Goal: Check status

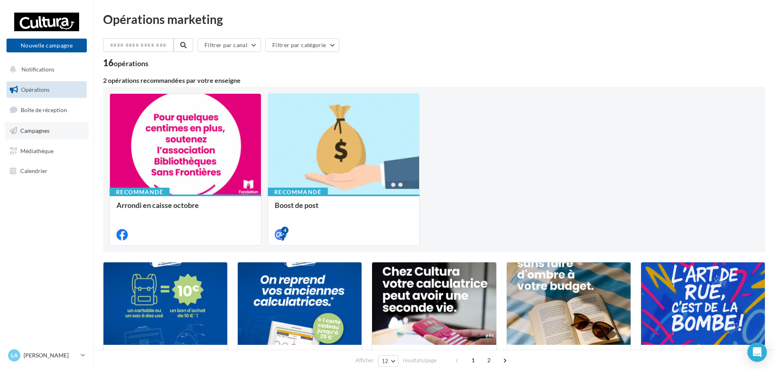
click at [40, 127] on span "Campagnes" at bounding box center [34, 130] width 29 height 7
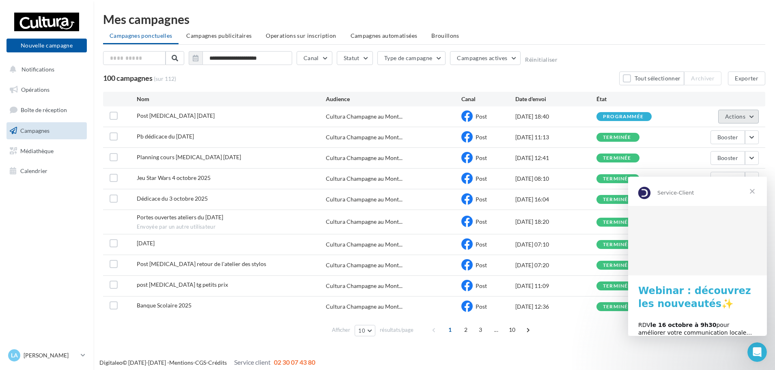
click at [754, 119] on button "Actions" at bounding box center [738, 117] width 41 height 14
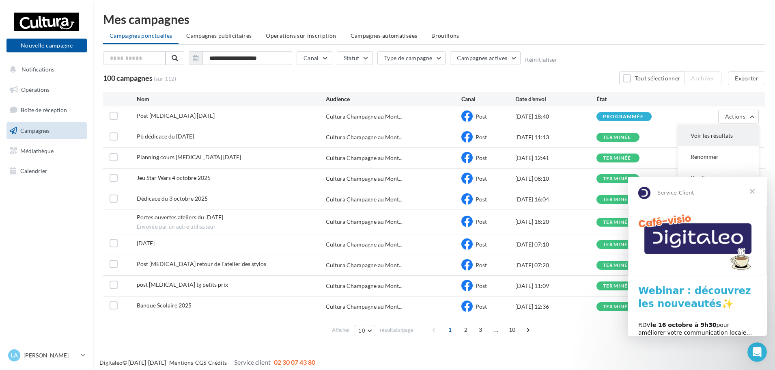
click at [749, 129] on button "Voir les résultats" at bounding box center [718, 135] width 81 height 21
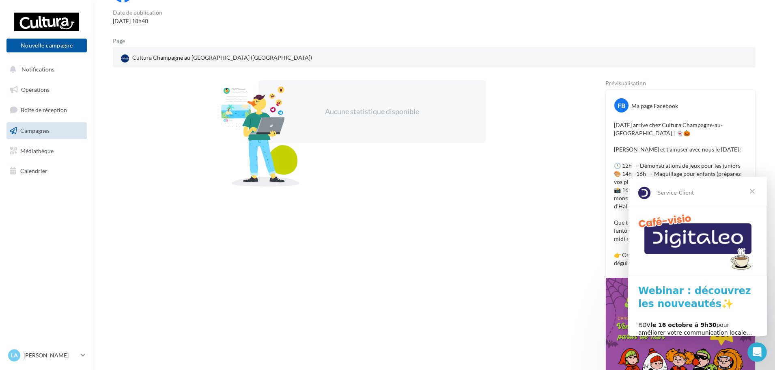
scroll to position [150, 0]
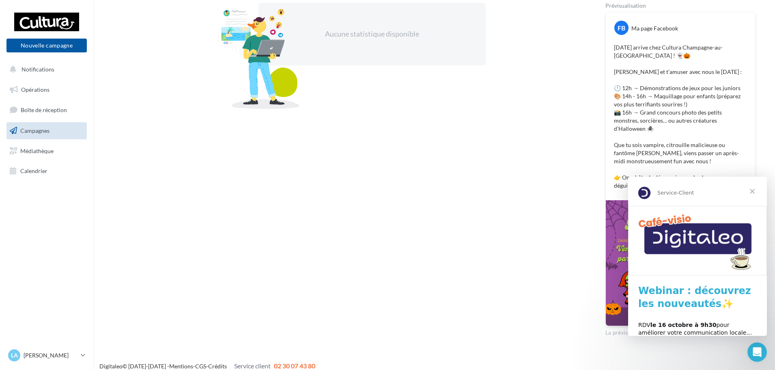
click at [755, 194] on span "Fermer" at bounding box center [752, 191] width 29 height 29
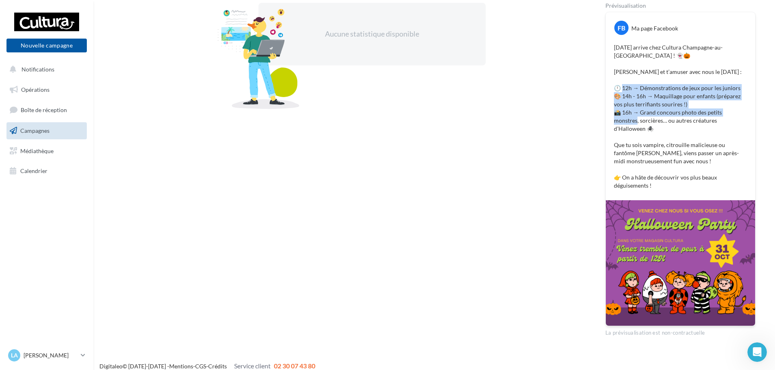
drag, startPoint x: 623, startPoint y: 87, endPoint x: 745, endPoint y: 110, distance: 123.9
click at [745, 110] on p "[DATE] arrive chez Cultura Champagne-au-[GEOGRAPHIC_DATA] ! 👻🎃 [PERSON_NAME] et…" at bounding box center [680, 116] width 133 height 146
copy p "2h → Démonstrations de jeux pour les juniors 🎨 14h - 16h → Maquillage pour enfa…"
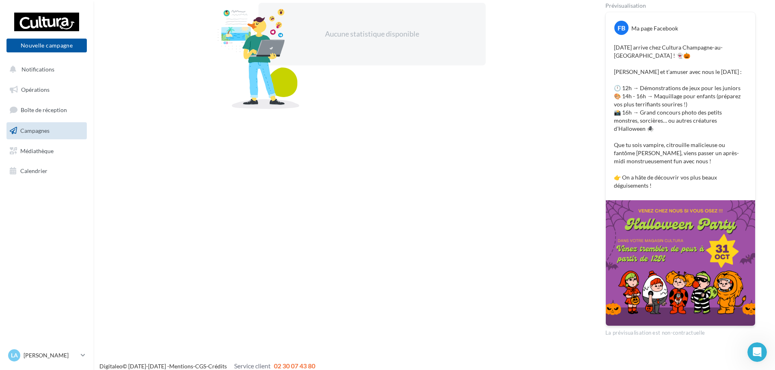
click at [557, 138] on div "Aucune statistique disponible" at bounding box center [346, 169] width 467 height 333
